Goal: Information Seeking & Learning: Learn about a topic

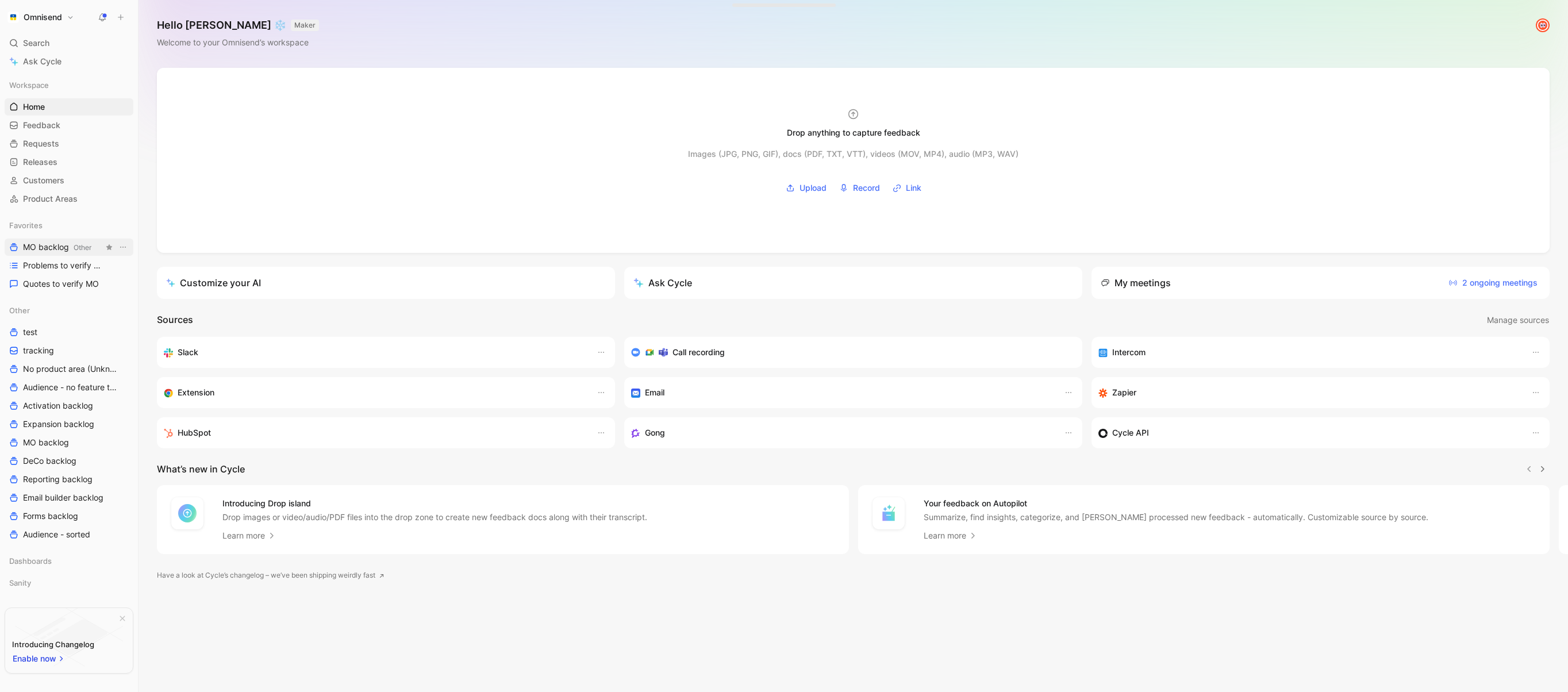
click at [52, 249] on span "MO backlog Other" at bounding box center [58, 247] width 69 height 12
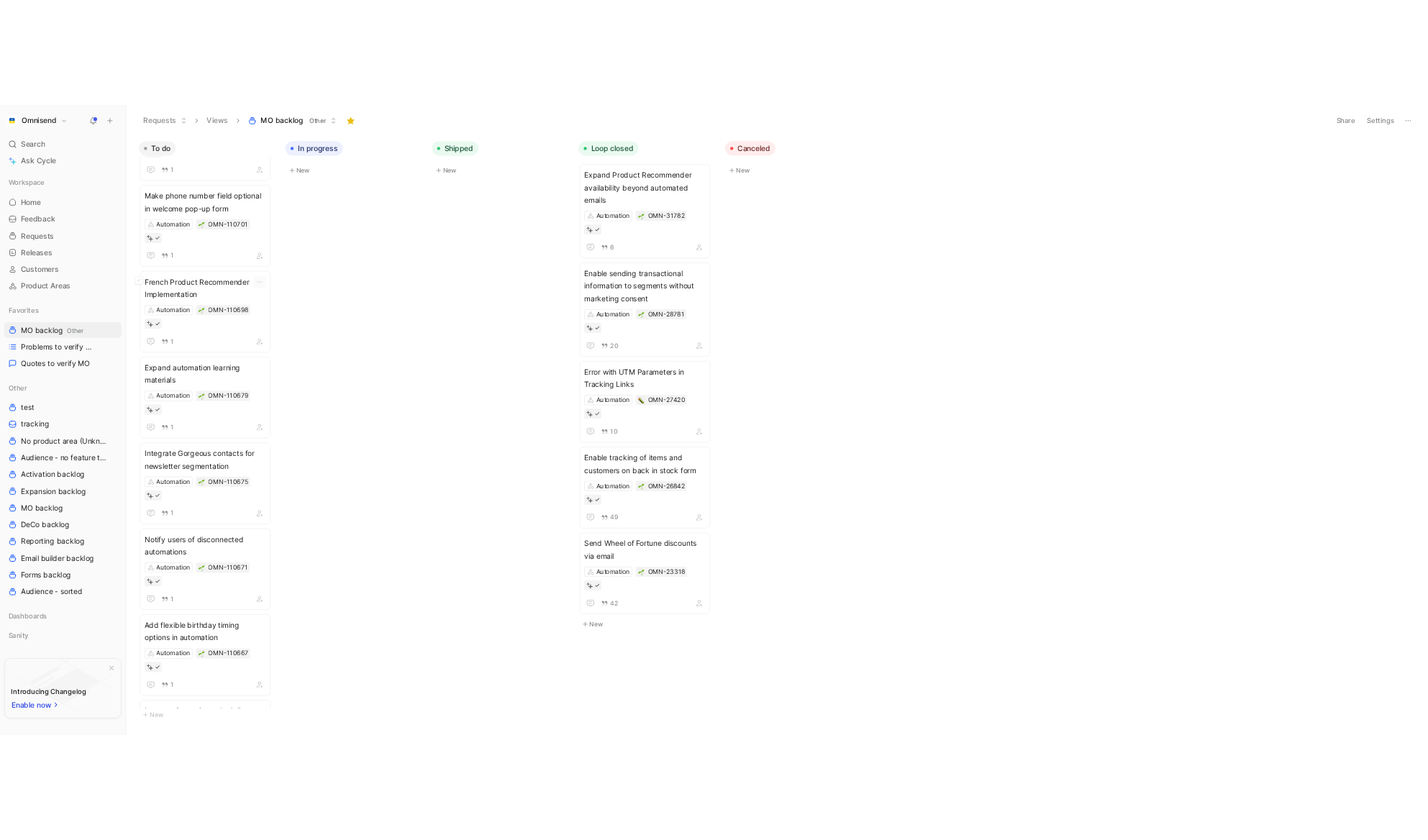
scroll to position [3140, 0]
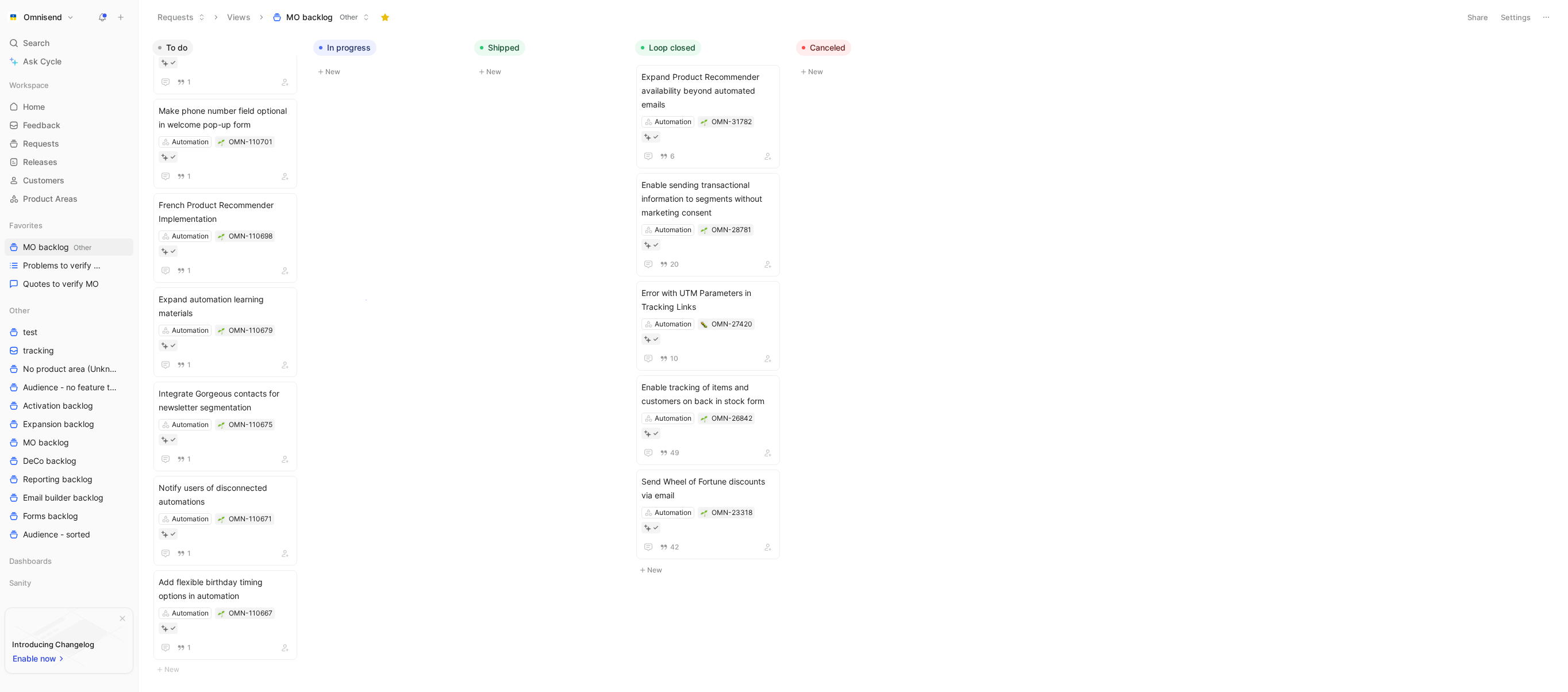
click at [366, 299] on body "Omnisend Search ⌘ K Ask Cycle Workspace Home G then H Feedback G then F Request…" at bounding box center [784, 346] width 1568 height 692
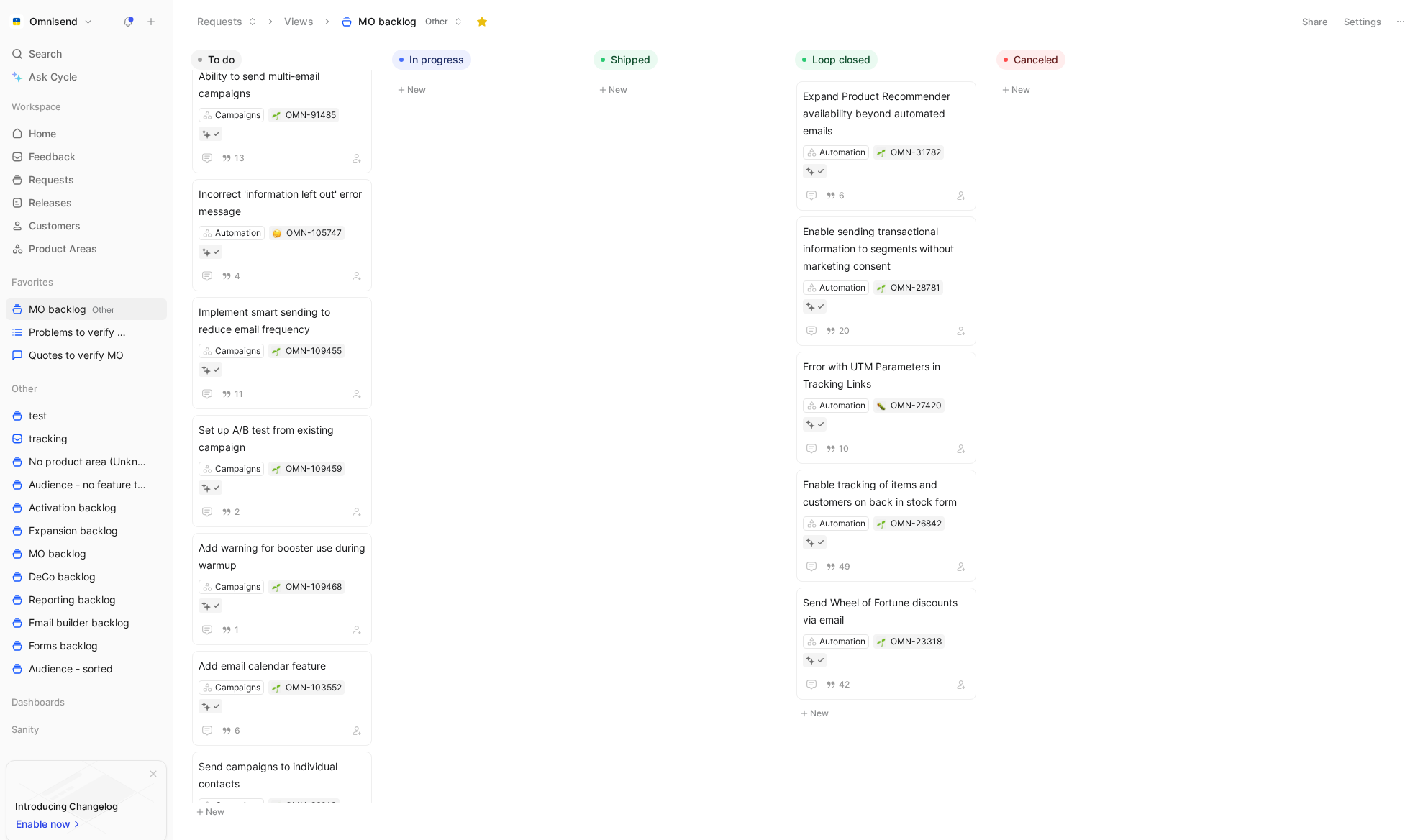
scroll to position [5694, 0]
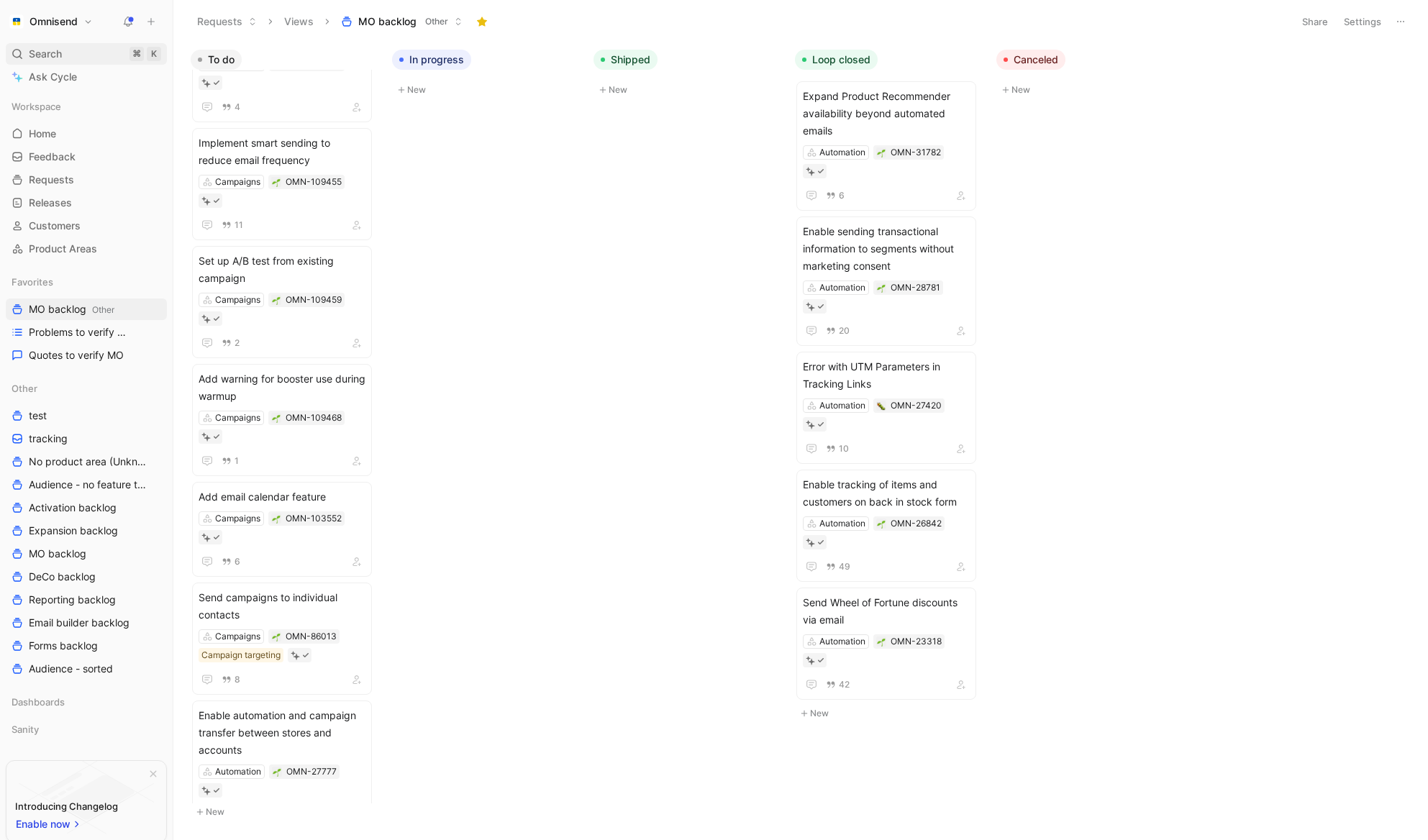
click at [37, 59] on span "Search" at bounding box center [45, 53] width 33 height 17
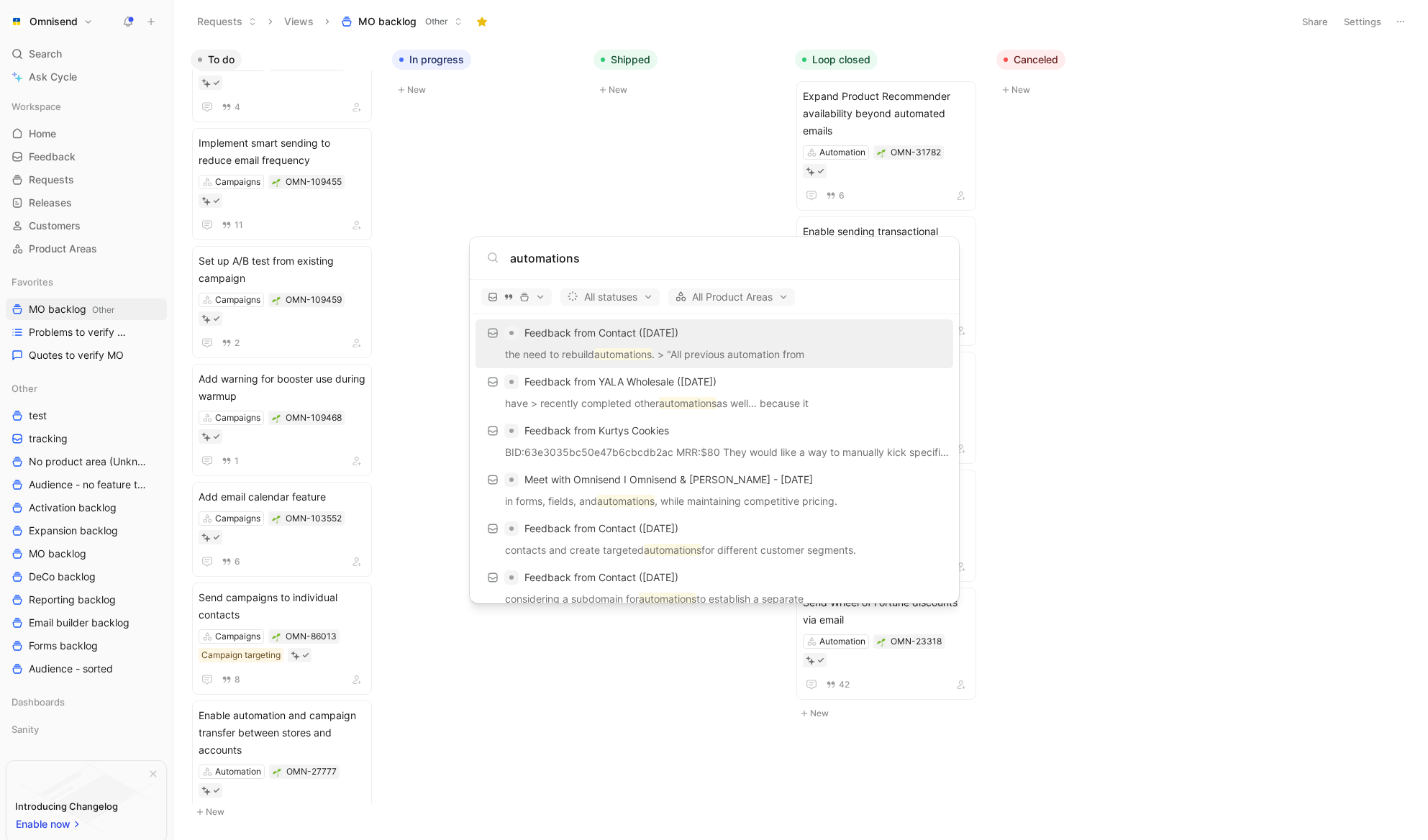
scroll to position [36, 0]
type input "automations"
click at [545, 298] on button "button" at bounding box center [516, 296] width 71 height 17
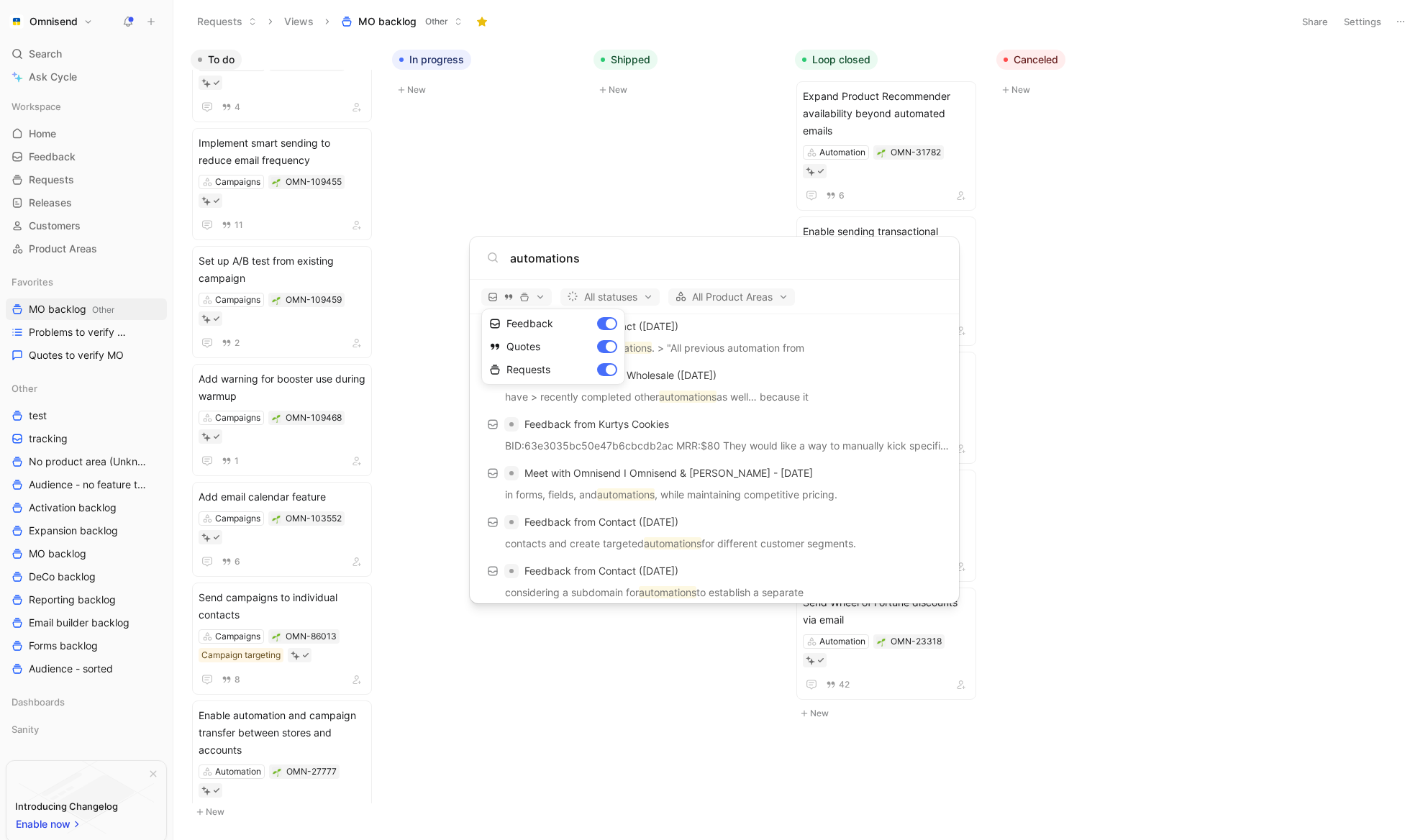
click at [442, 305] on div at bounding box center [714, 420] width 1428 height 840
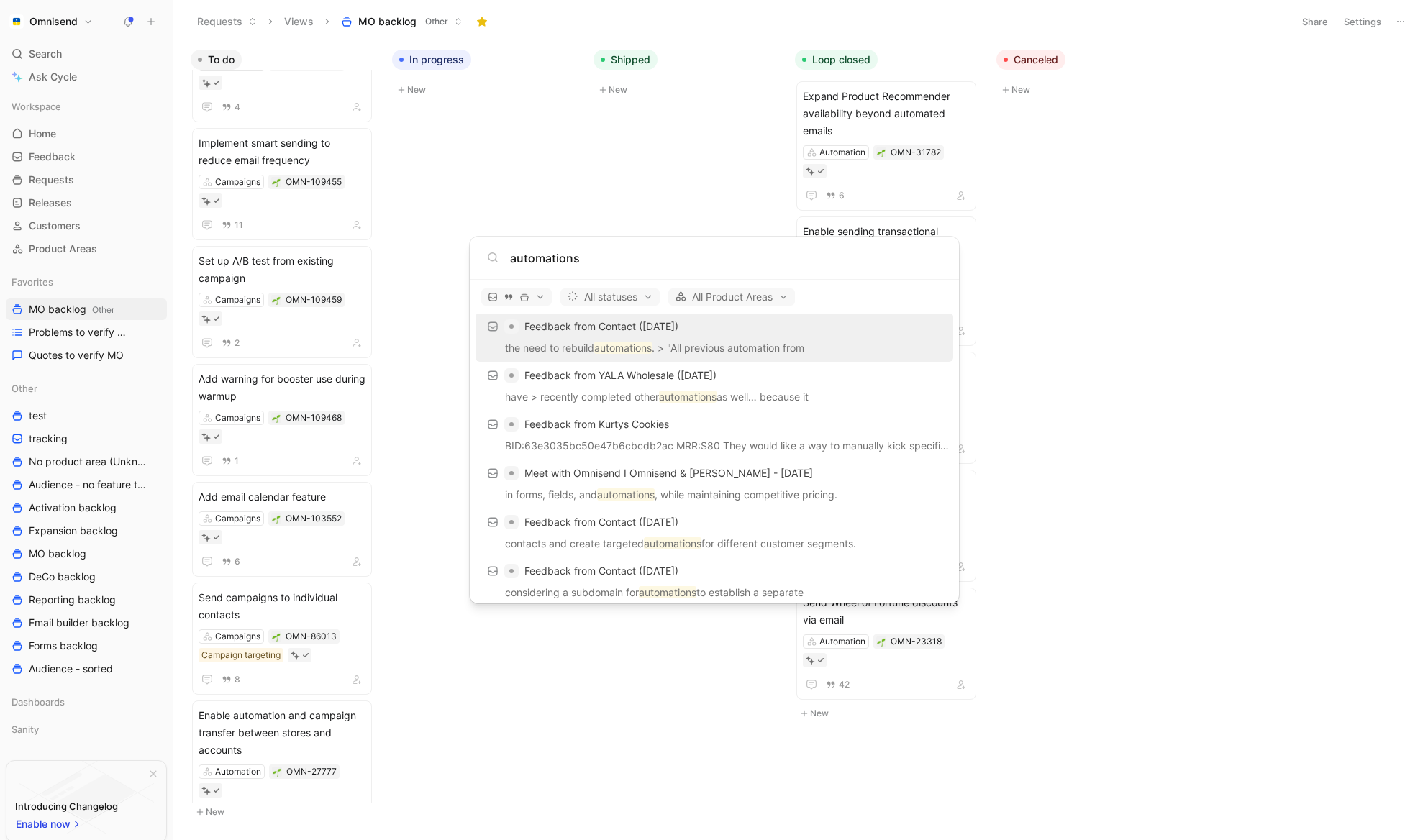
click at [584, 187] on body "Omnisend Search ⌘ K Ask Cycle Workspace Home G then H Feedback G then F Request…" at bounding box center [714, 420] width 1428 height 840
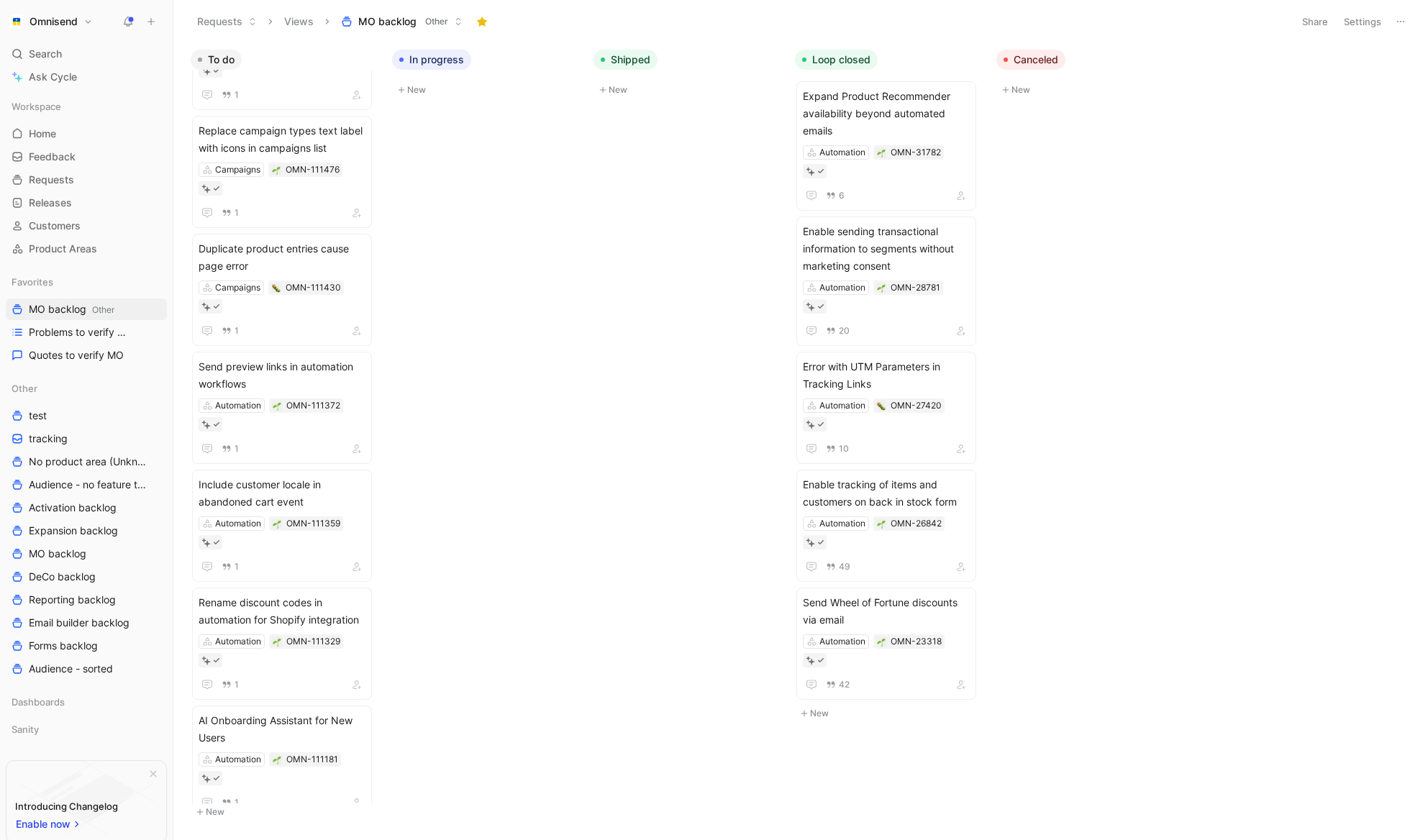
scroll to position [403, 0]
click at [267, 356] on span "Send preview links in automation workflows" at bounding box center [282, 373] width 167 height 35
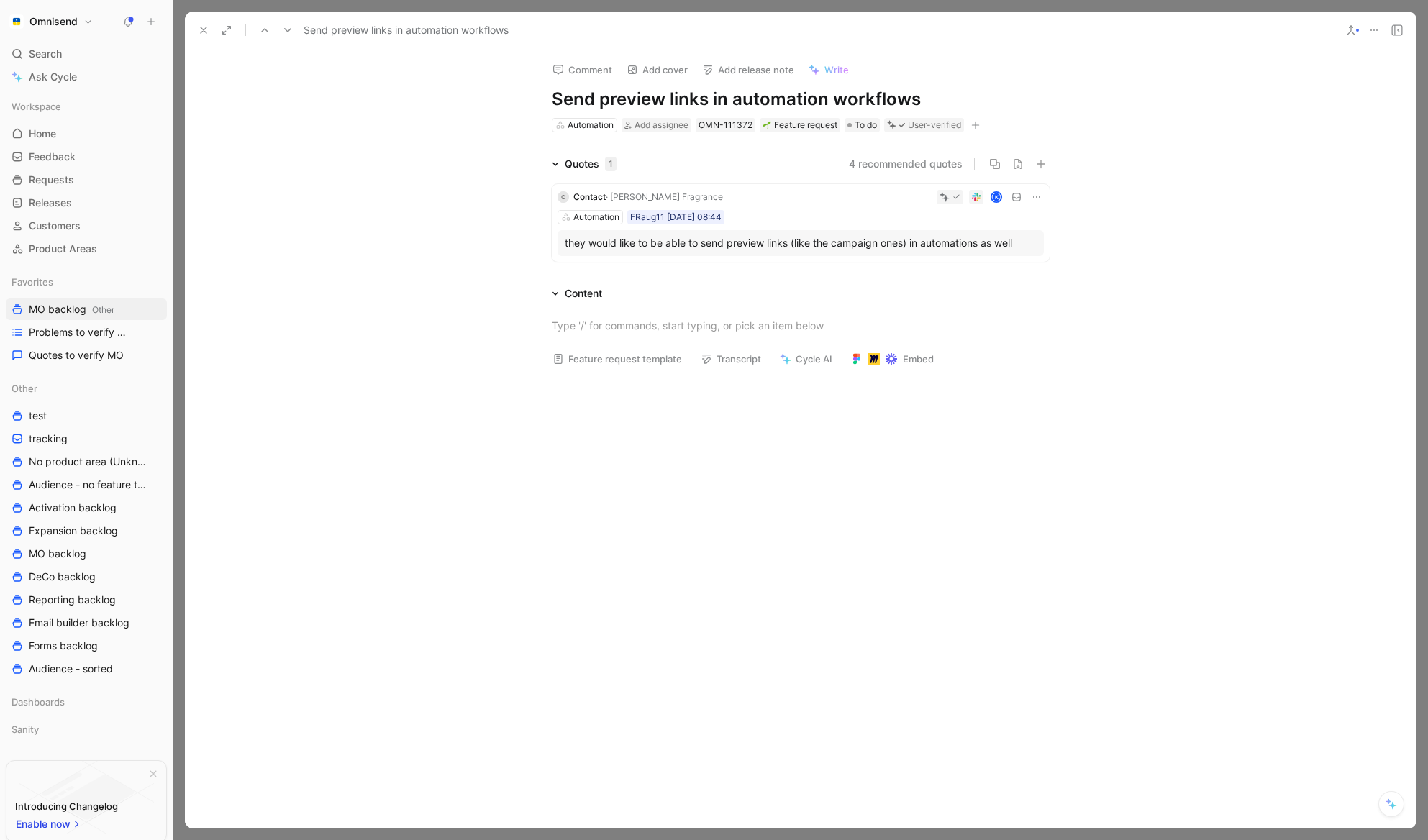
click at [207, 29] on icon at bounding box center [203, 30] width 11 height 11
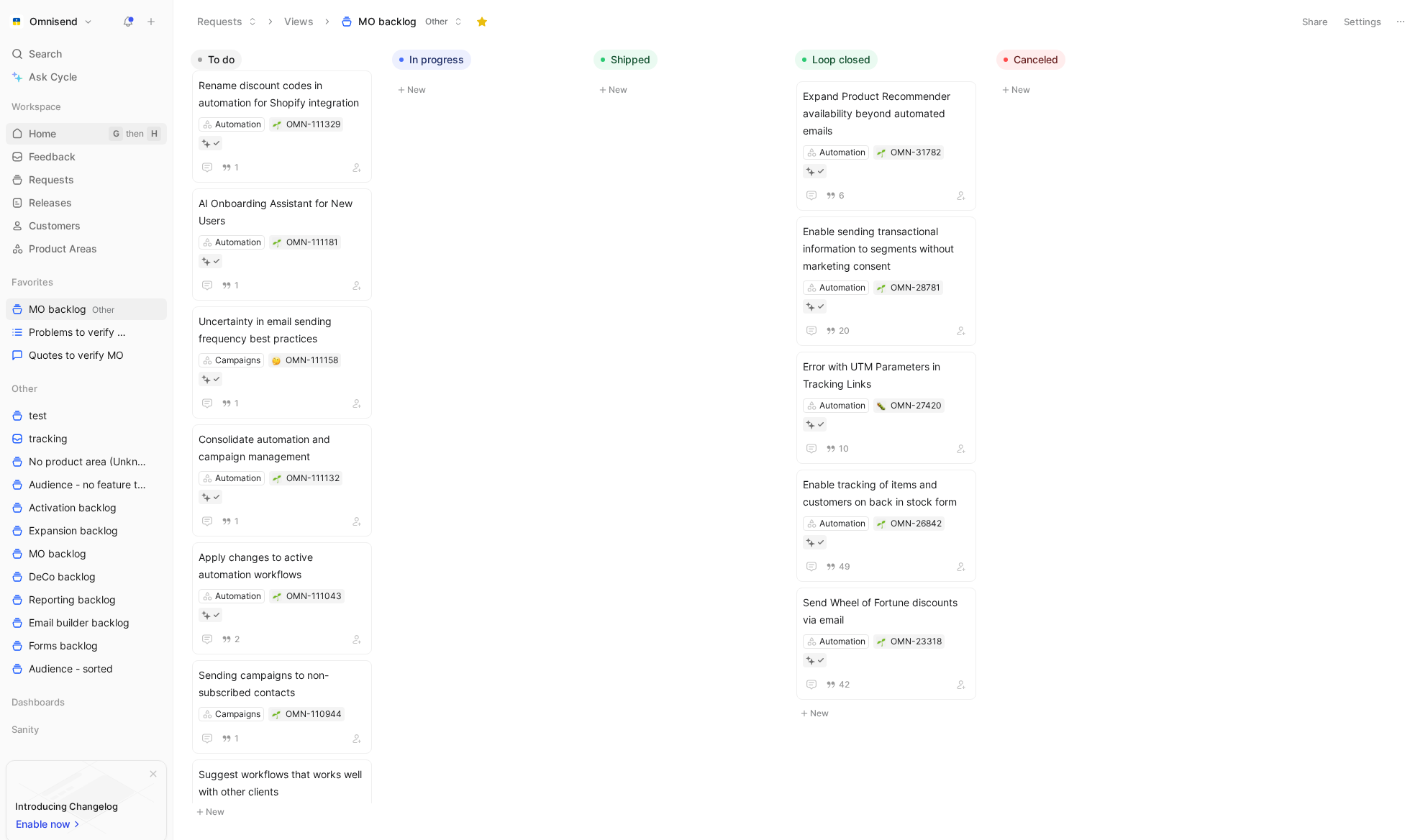
scroll to position [843, 0]
